Goal: Transaction & Acquisition: Book appointment/travel/reservation

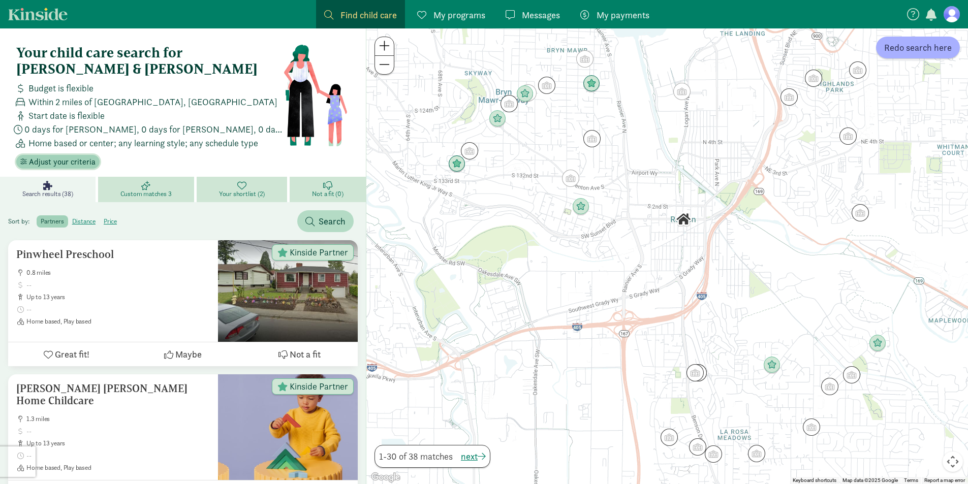
click at [92, 162] on button "Adjust your criteria" at bounding box center [57, 162] width 83 height 14
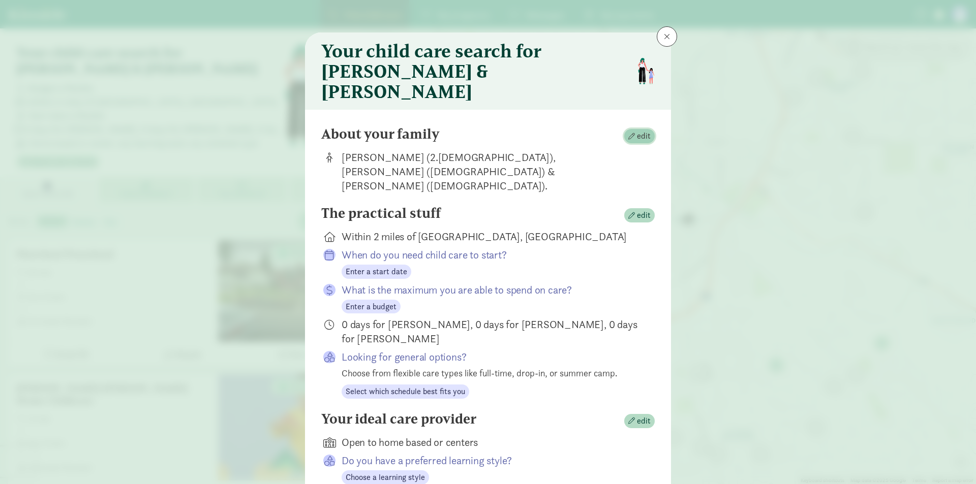
click at [637, 130] on span "edit" at bounding box center [644, 136] width 14 height 12
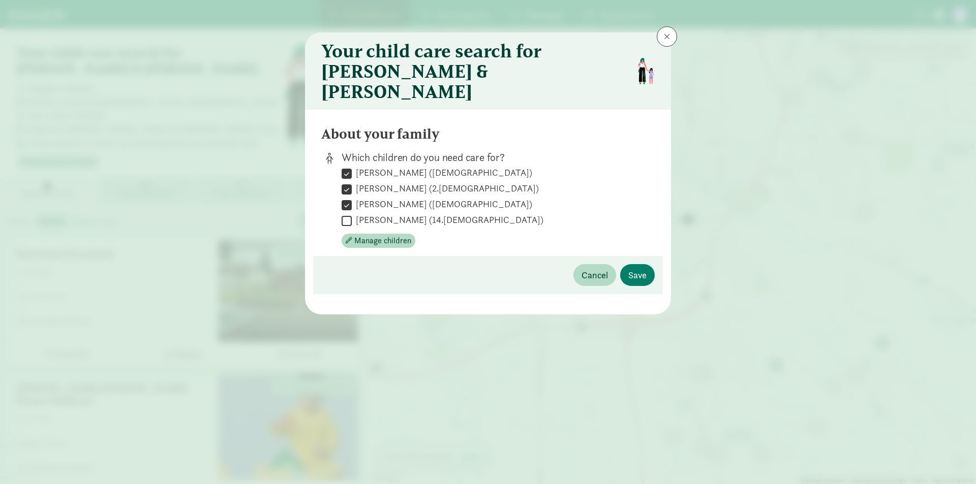
click at [347, 198] on input "Yuriel Mack (12 years old)" at bounding box center [346, 205] width 10 height 14
checkbox input "true"
click at [369, 235] on span "Manage children" at bounding box center [382, 241] width 57 height 12
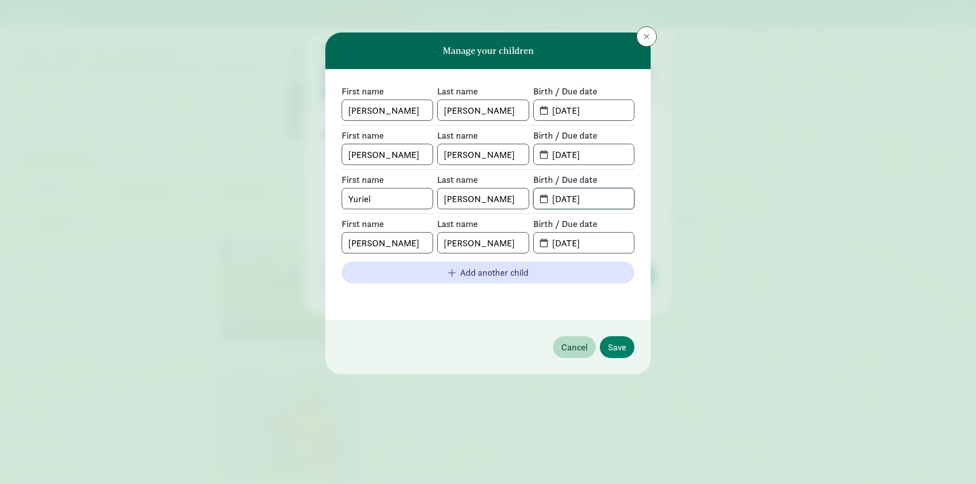
click at [604, 199] on input "07-24-2013" at bounding box center [590, 199] width 88 height 20
type input "0"
type input "07-12-2018"
drag, startPoint x: 624, startPoint y: 244, endPoint x: 331, endPoint y: 313, distance: 300.6
click at [331, 313] on div "First name Ermias Last name Mack Birth / Due date 09-01-2020 First name Hiwot L…" at bounding box center [487, 194] width 325 height 251
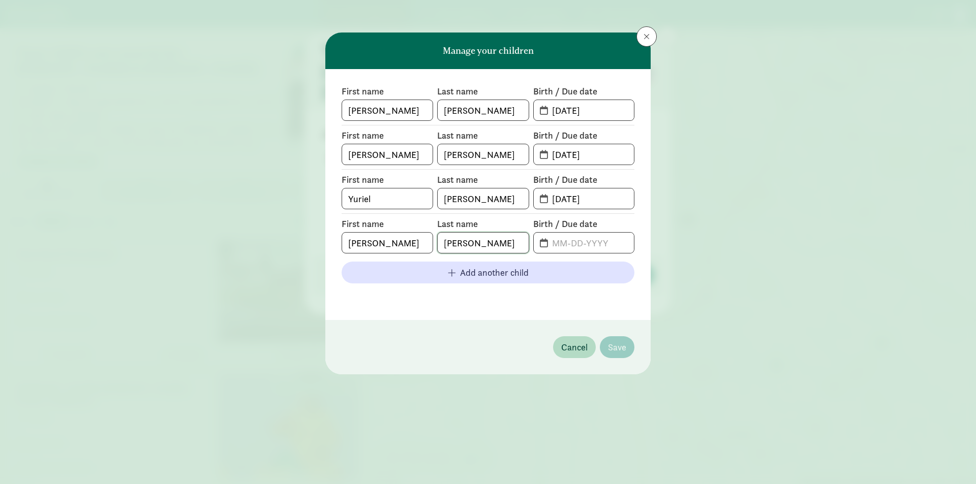
drag, startPoint x: 381, startPoint y: 276, endPoint x: 164, endPoint y: 335, distance: 224.9
click at [167, 335] on div "Manage your children First name Ermias Last name Mack Birth / Due date 09-01-20…" at bounding box center [488, 242] width 976 height 484
drag, startPoint x: 393, startPoint y: 244, endPoint x: 177, endPoint y: 310, distance: 225.5
click at [177, 310] on div "Manage your children First name Ermias Last name Mack Birth / Due date 09-01-20…" at bounding box center [488, 242] width 976 height 484
click at [592, 308] on div "First name Ermias Last name Mack Birth / Due date 09-01-2020 First name Hiwot L…" at bounding box center [487, 194] width 325 height 251
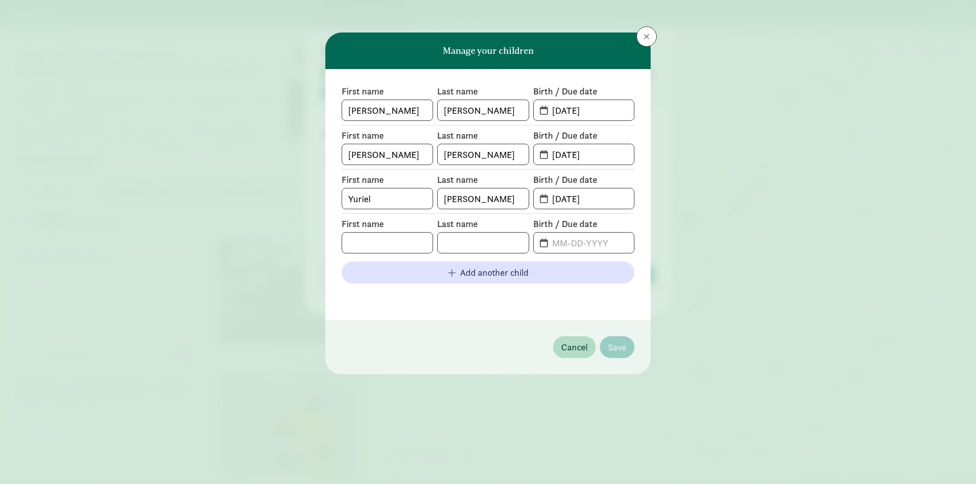
click at [552, 319] on div "First name Ermias Last name Mack Birth / Due date 09-01-2020 First name Hiwot L…" at bounding box center [487, 194] width 325 height 251
click at [399, 244] on input "text" at bounding box center [387, 243] width 90 height 20
type input "Alex"
type input "Woods"
click at [592, 240] on input "text" at bounding box center [590, 243] width 88 height 20
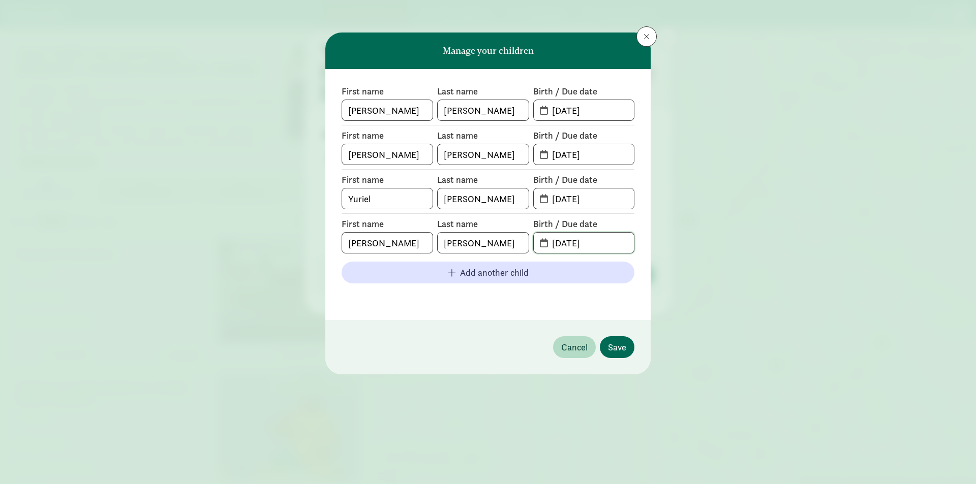
type input "07-24-2013"
click at [605, 347] on button "Save" at bounding box center [617, 347] width 35 height 22
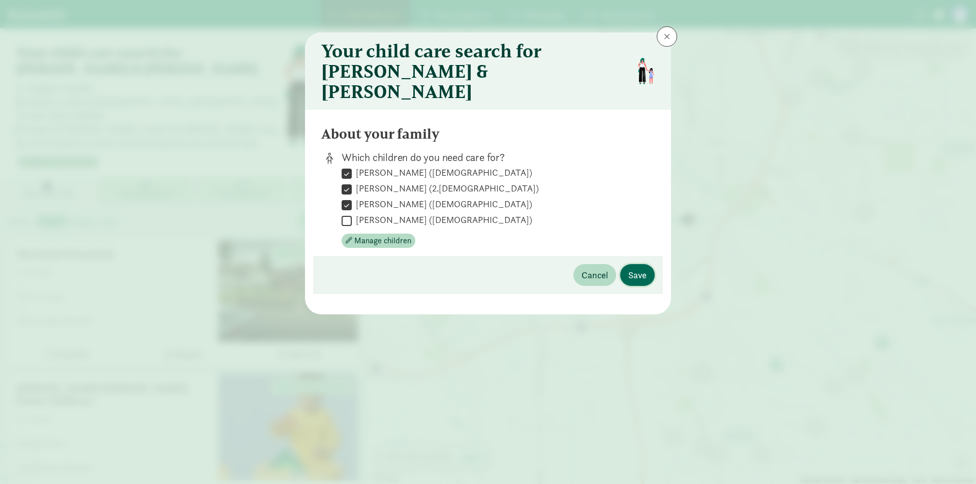
click at [649, 264] on button "Save" at bounding box center [637, 275] width 35 height 22
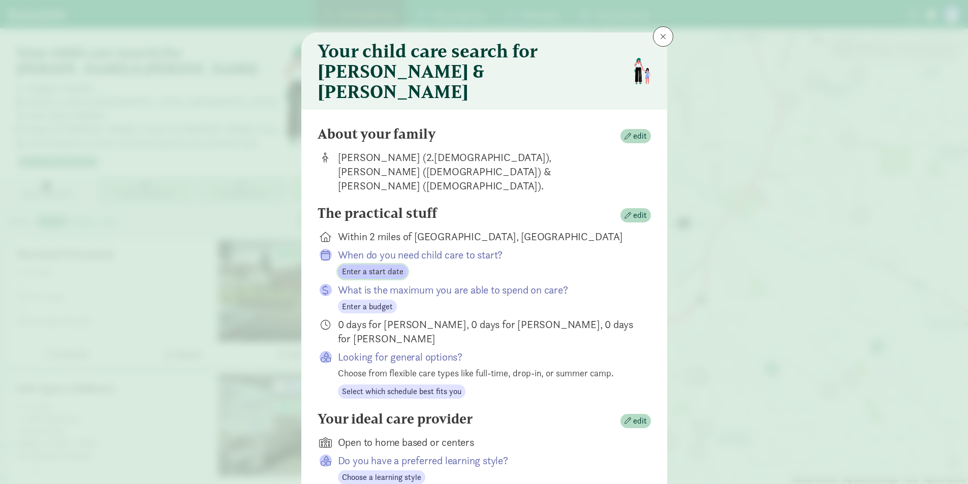
click at [381, 266] on span "Enter a start date" at bounding box center [372, 272] width 61 height 12
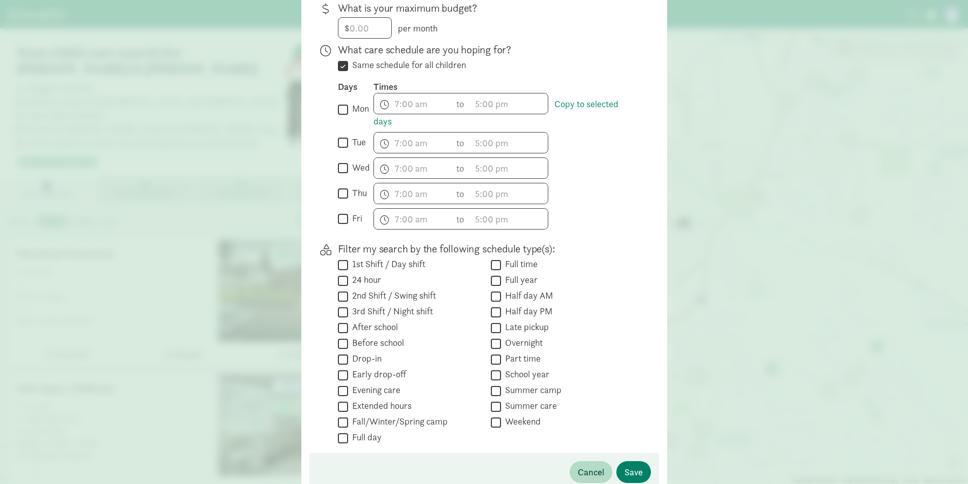
scroll to position [294, 0]
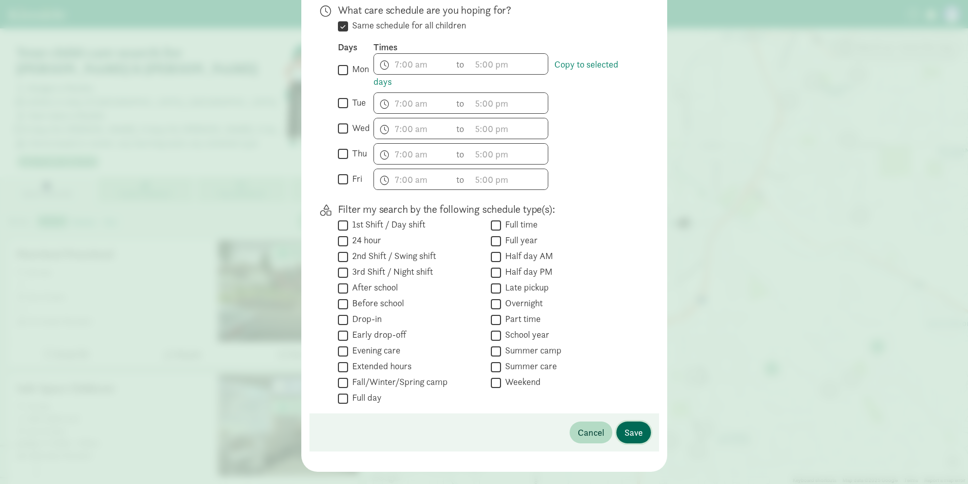
click at [635, 426] on span "Save" at bounding box center [634, 433] width 18 height 14
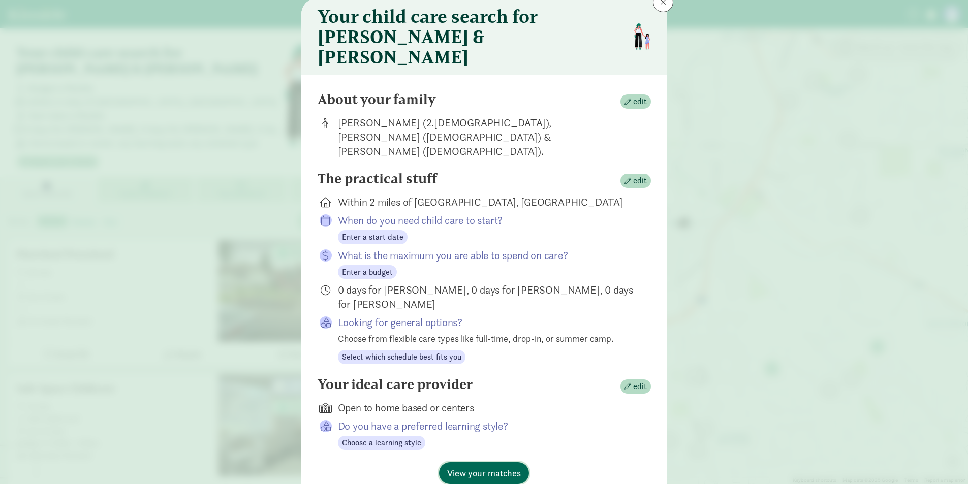
click at [498, 467] on span "View your matches" at bounding box center [484, 474] width 74 height 14
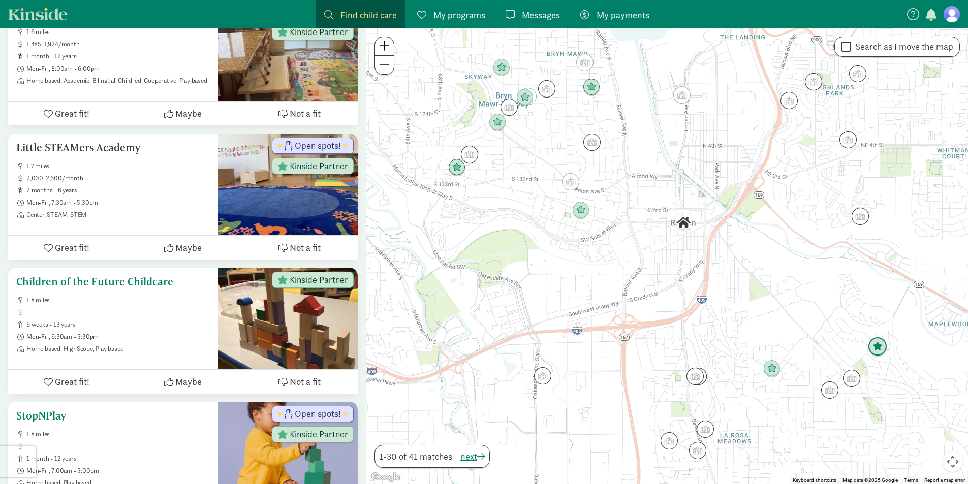
scroll to position [813, 0]
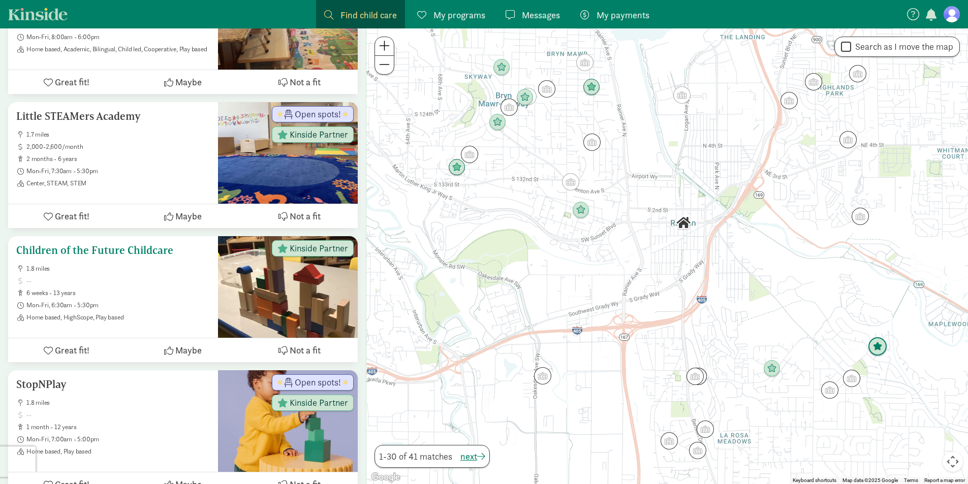
click at [122, 248] on h5 "Children of the Future Childcare" at bounding box center [113, 250] width 194 height 12
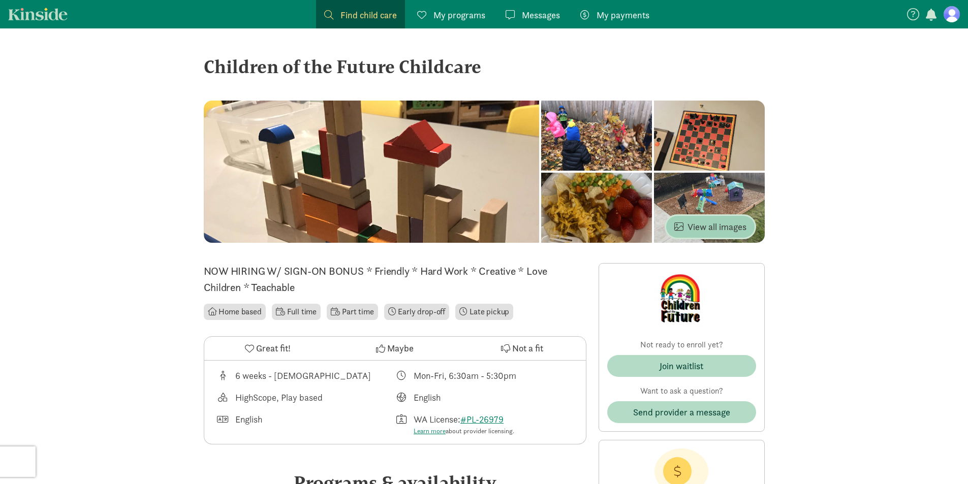
click at [718, 223] on span "View all images" at bounding box center [710, 227] width 72 height 14
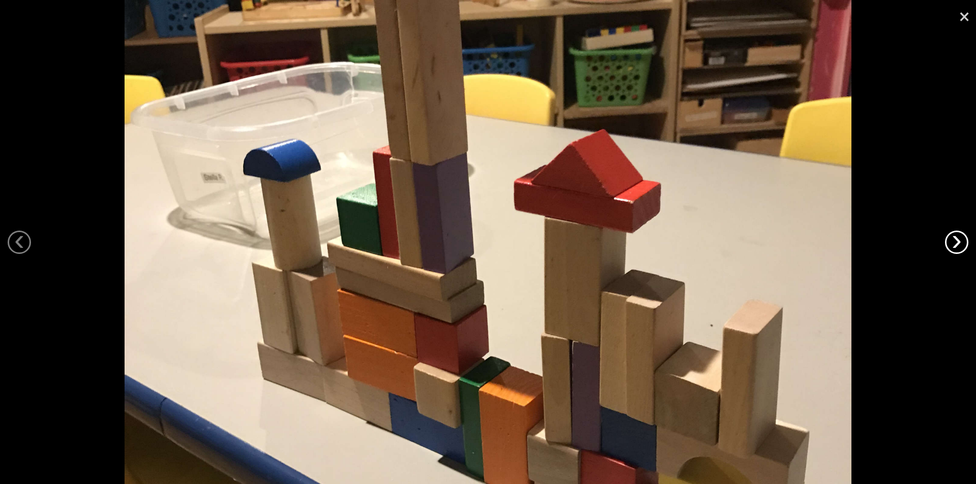
click at [960, 237] on link "›" at bounding box center [956, 242] width 23 height 23
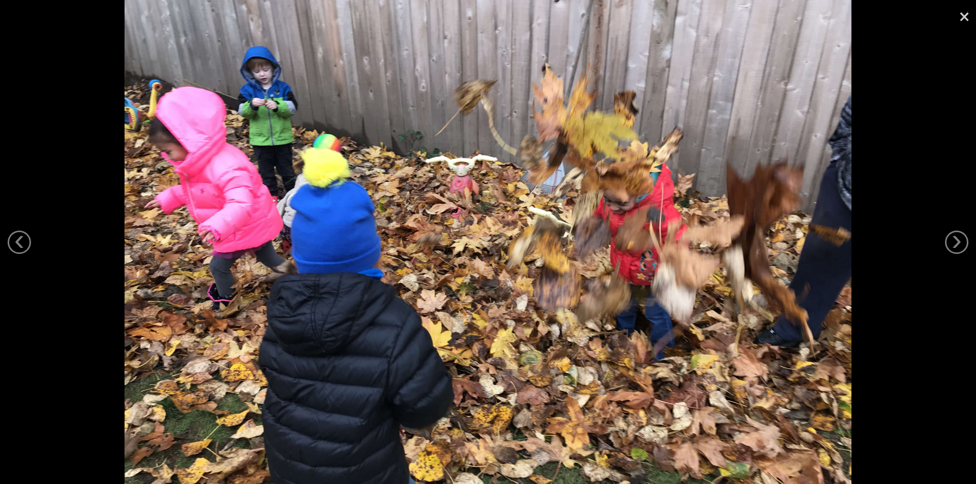
click at [942, 230] on div at bounding box center [488, 242] width 976 height 484
click at [960, 244] on link "›" at bounding box center [956, 242] width 23 height 23
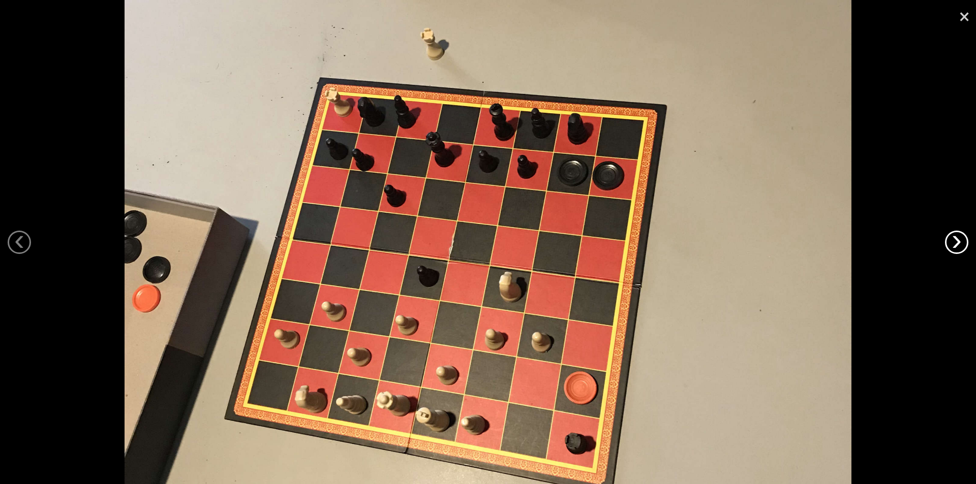
click at [960, 245] on link "›" at bounding box center [956, 242] width 23 height 23
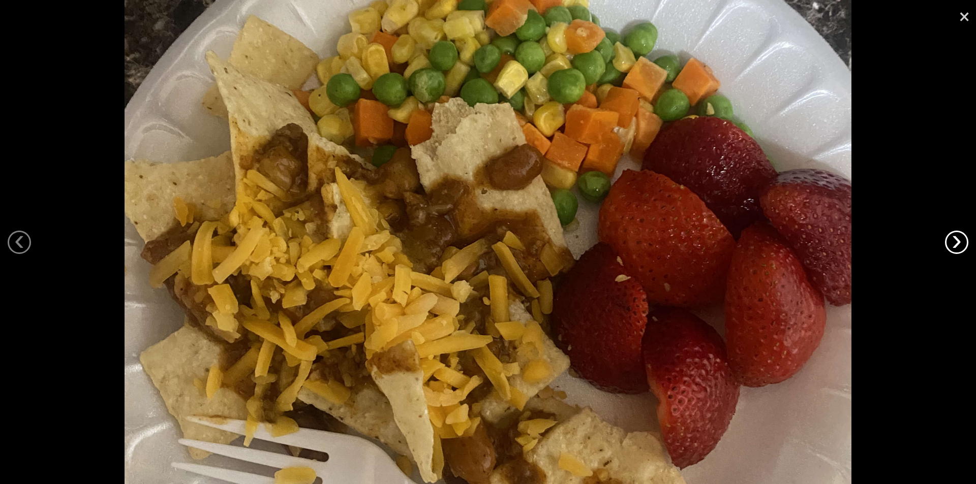
click at [958, 245] on link "›" at bounding box center [956, 242] width 23 height 23
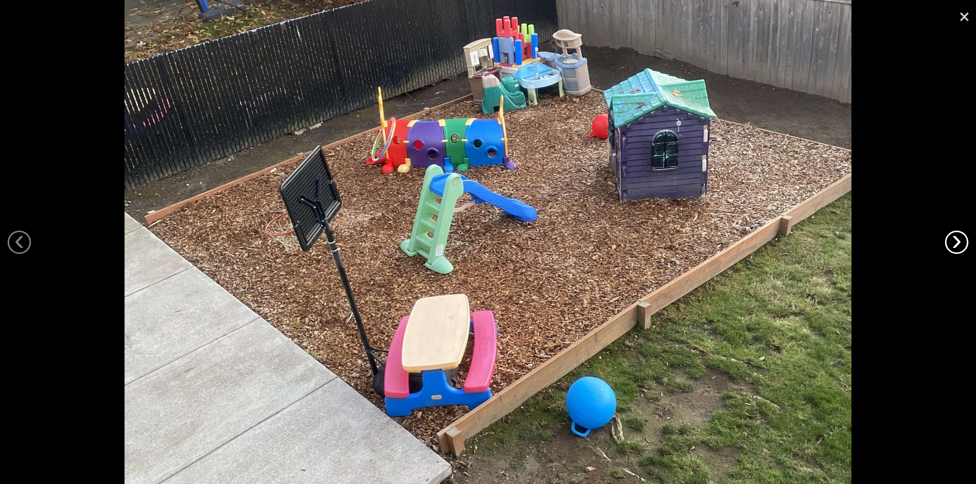
click at [956, 248] on link "›" at bounding box center [956, 242] width 23 height 23
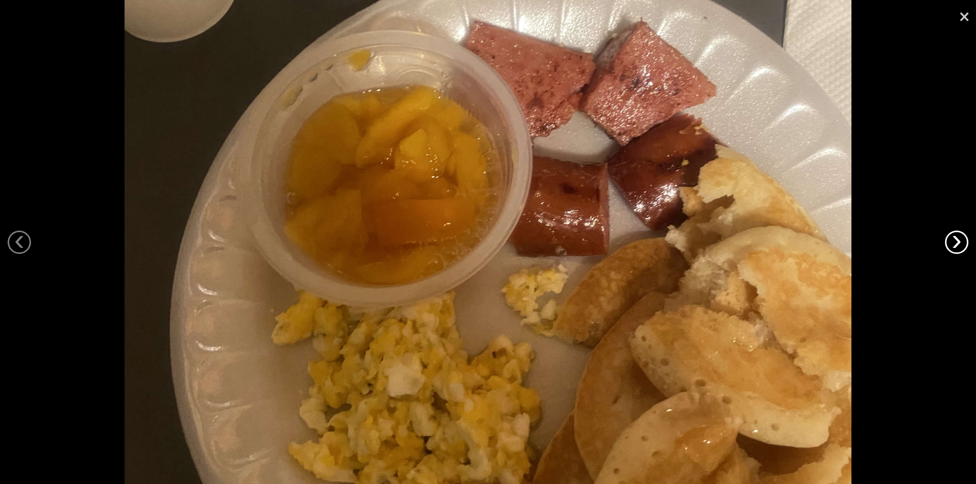
click at [956, 245] on link "›" at bounding box center [956, 242] width 23 height 23
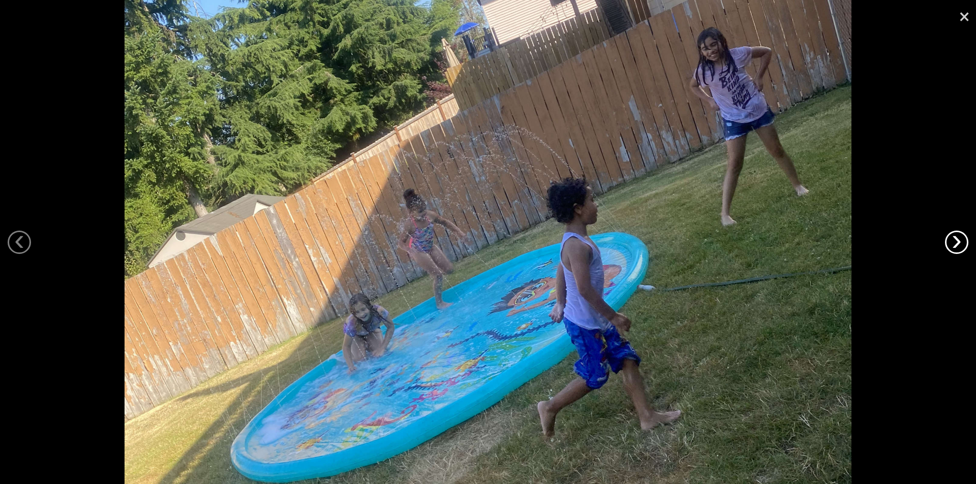
click at [954, 241] on link "›" at bounding box center [956, 242] width 23 height 23
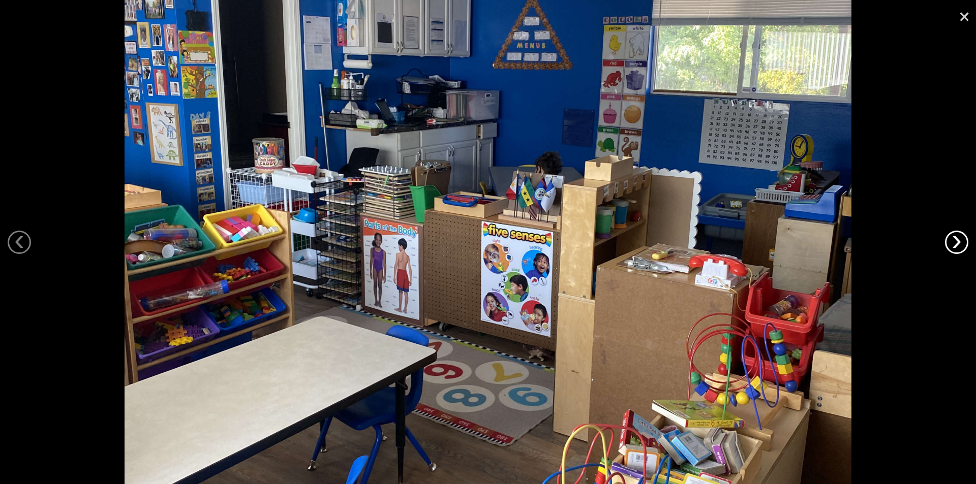
click at [961, 242] on link "›" at bounding box center [956, 242] width 23 height 23
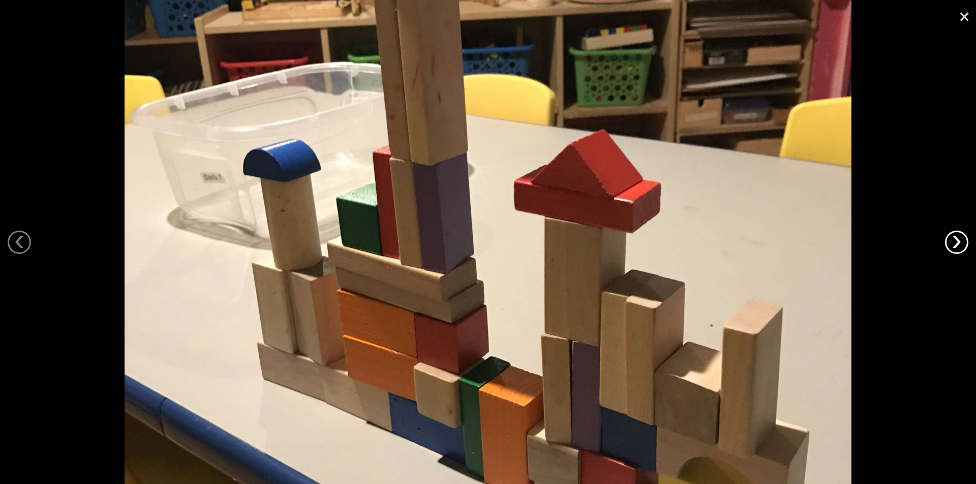
click at [961, 242] on link "›" at bounding box center [956, 242] width 23 height 23
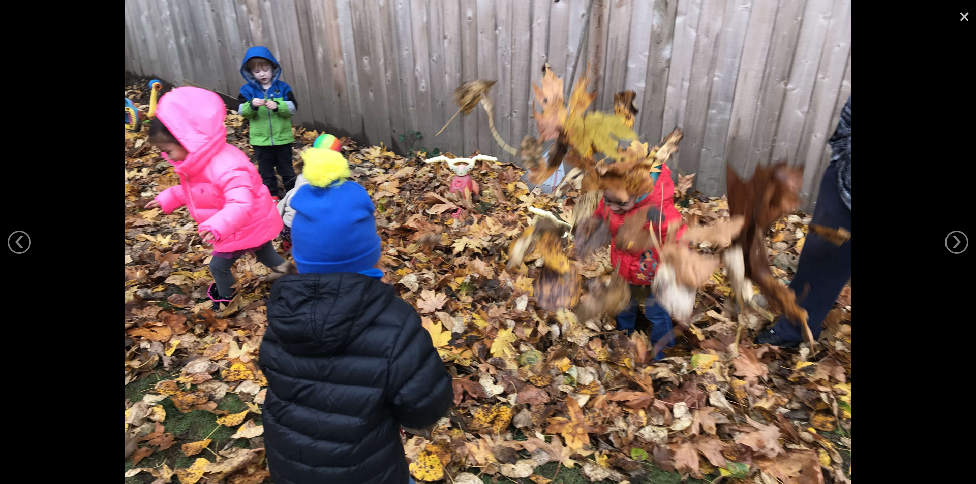
click at [968, 17] on link "×" at bounding box center [963, 15] width 23 height 30
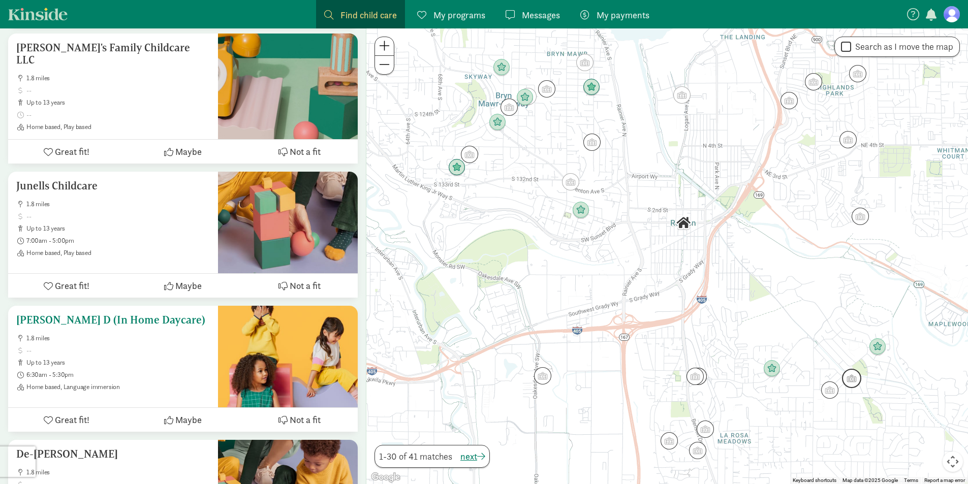
scroll to position [3760, 0]
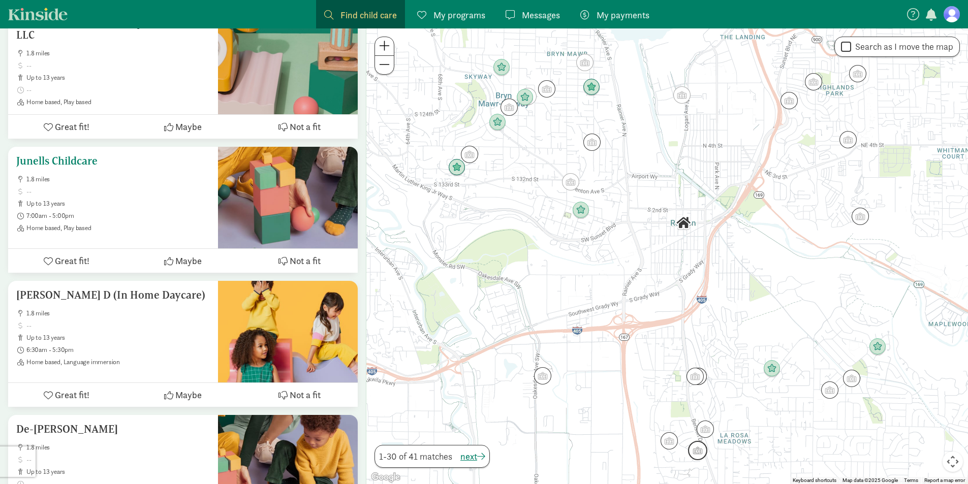
click at [58, 155] on h5 "Junells Childcare" at bounding box center [113, 161] width 194 height 12
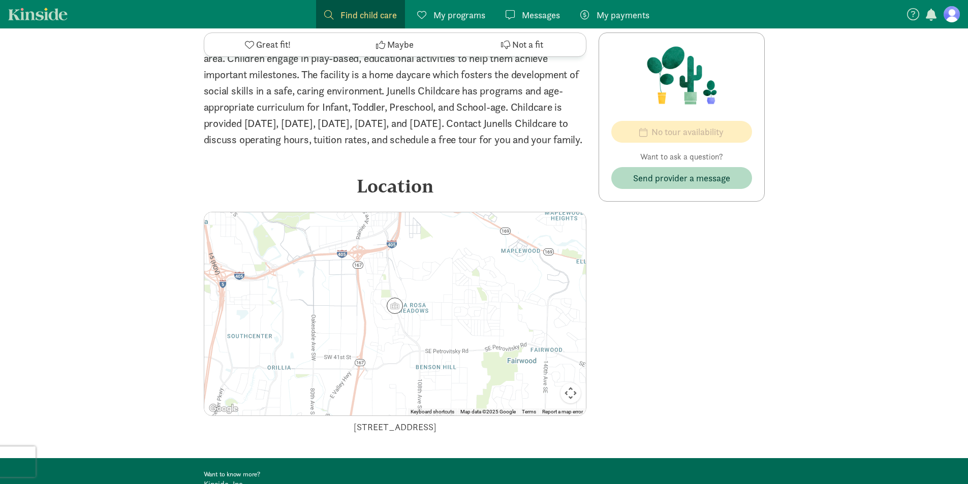
scroll to position [274, 0]
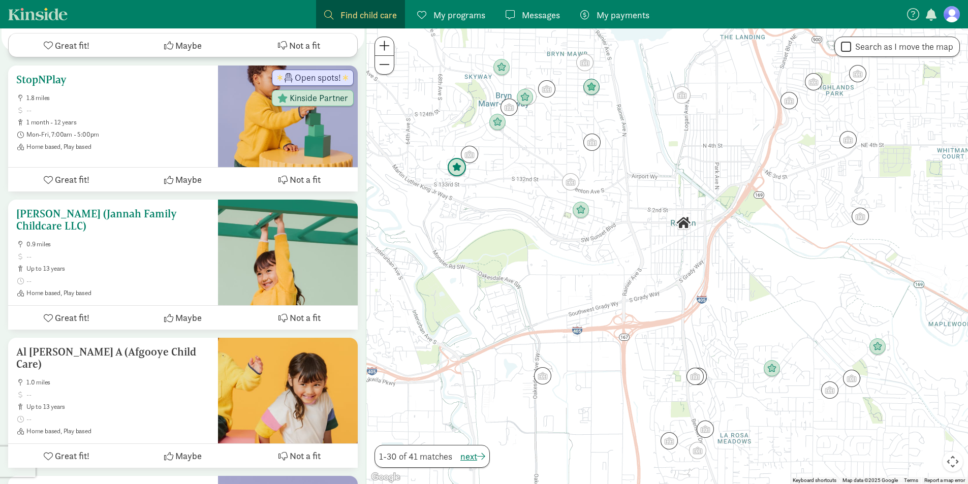
scroll to position [1372, 0]
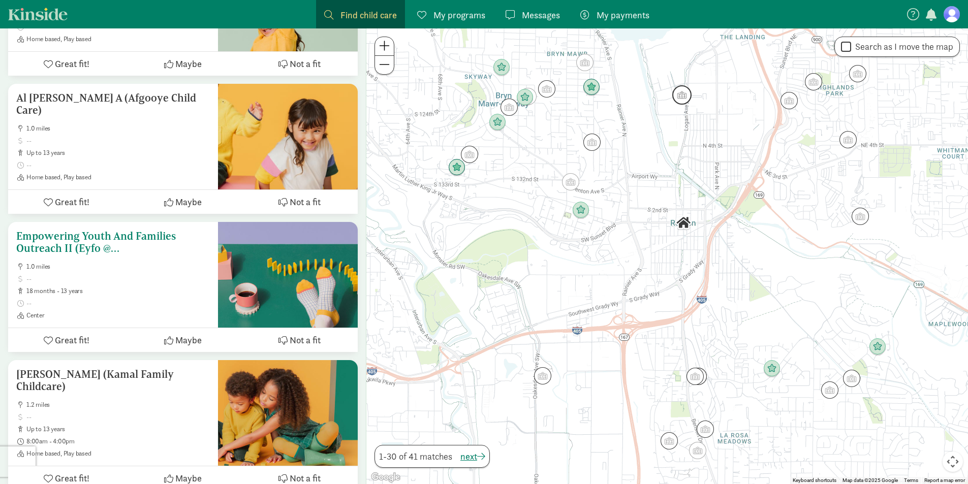
click at [101, 239] on h5 "Empowering Youth And Families Outreach II (Eyfo @ [GEOGRAPHIC_DATA])" at bounding box center [113, 242] width 194 height 24
